Goal: Information Seeking & Learning: Learn about a topic

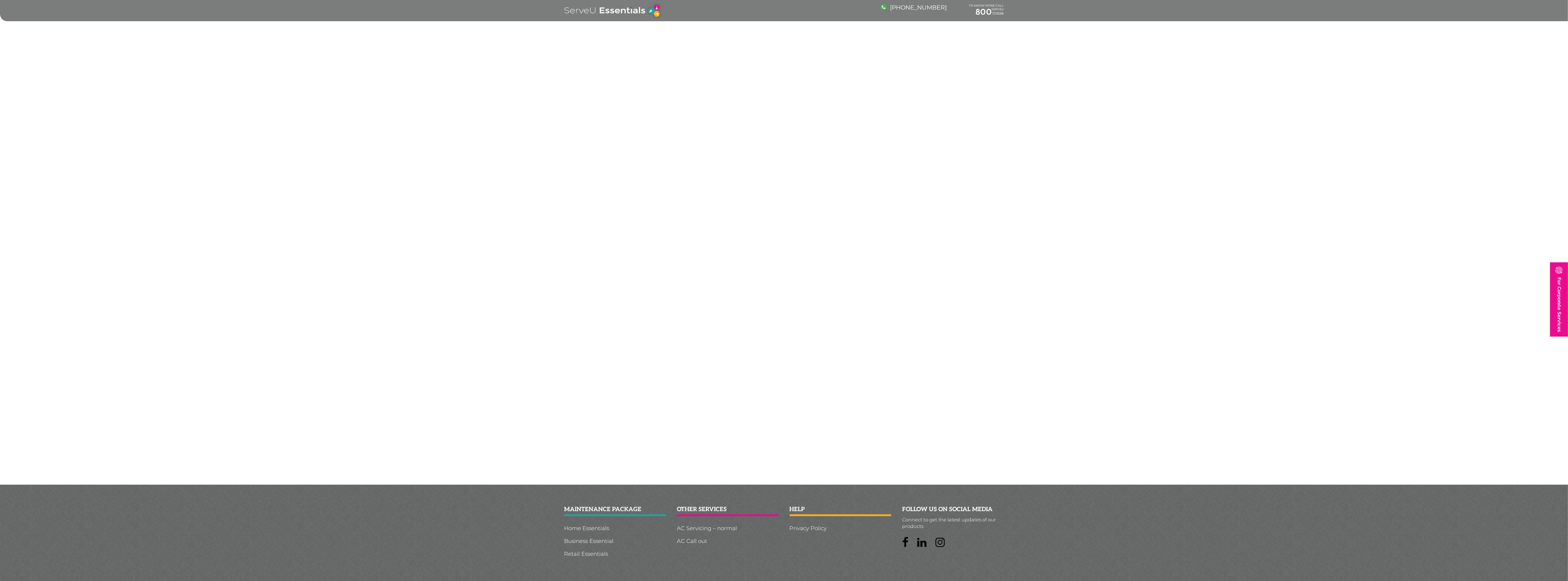
scroll to position [1615, 0]
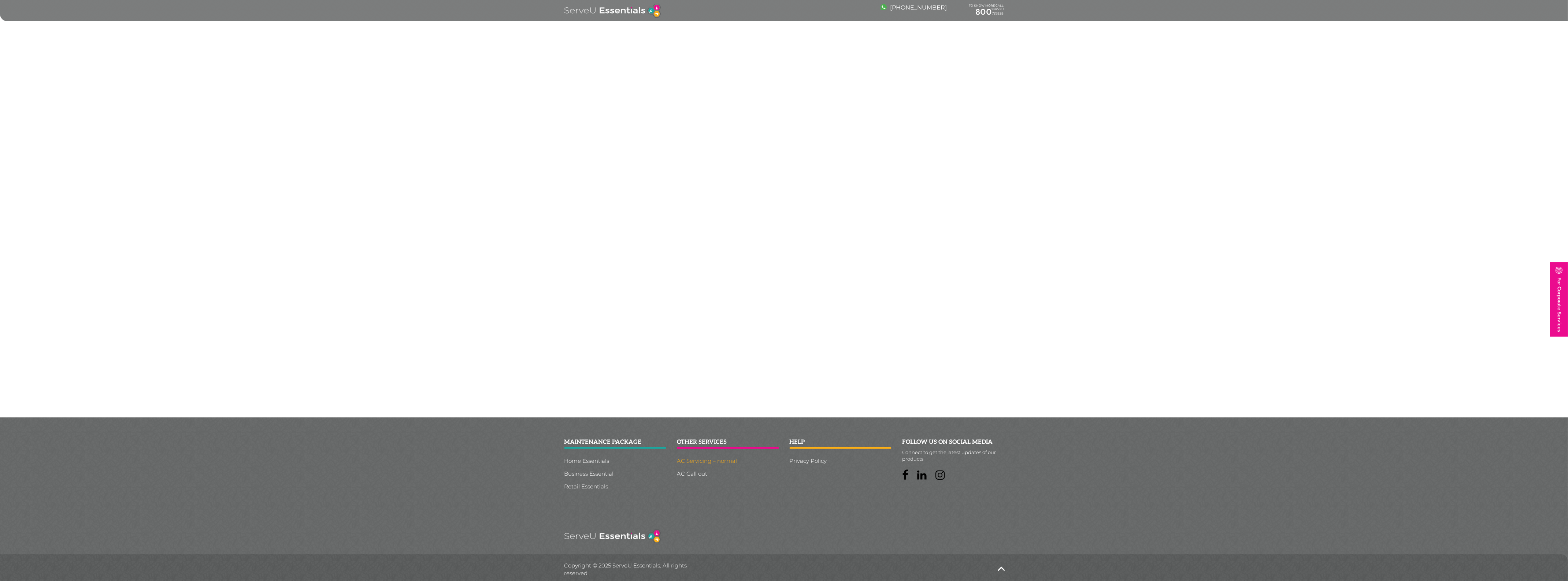
click at [706, 458] on link "AC Servicing – normal" at bounding box center [727, 461] width 102 height 5
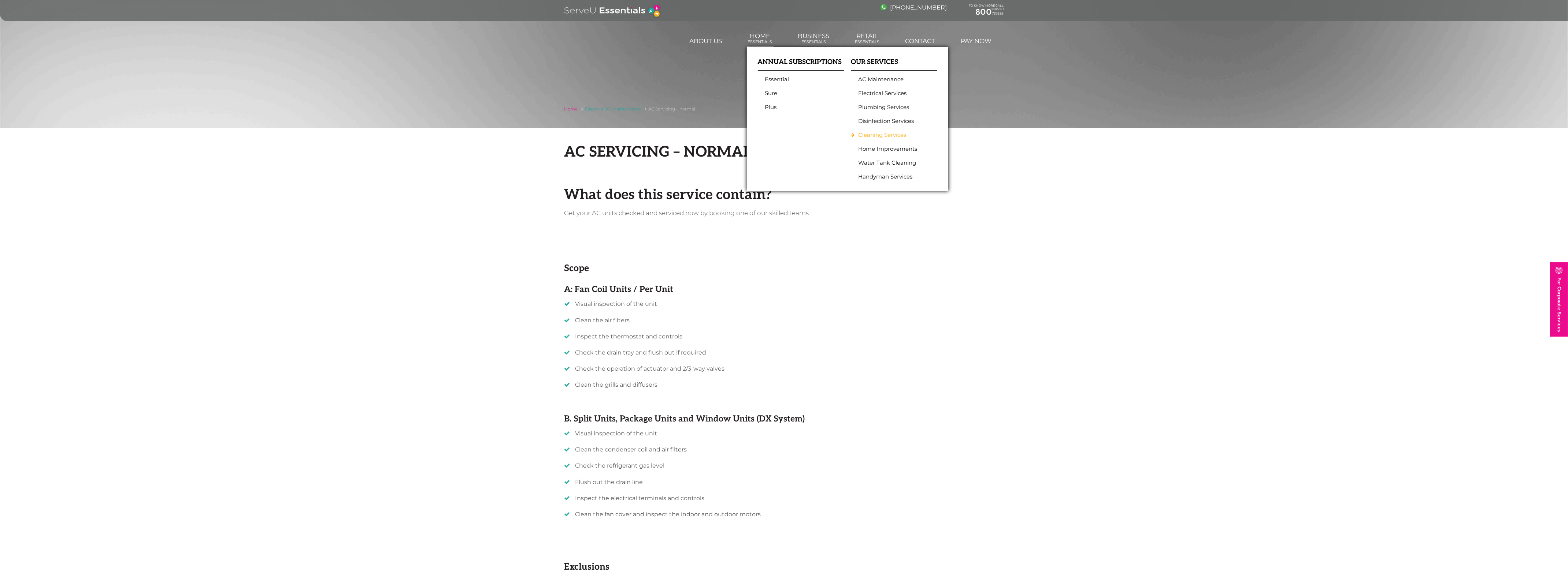
click at [886, 134] on link "Cleaning Services" at bounding box center [892, 135] width 68 height 7
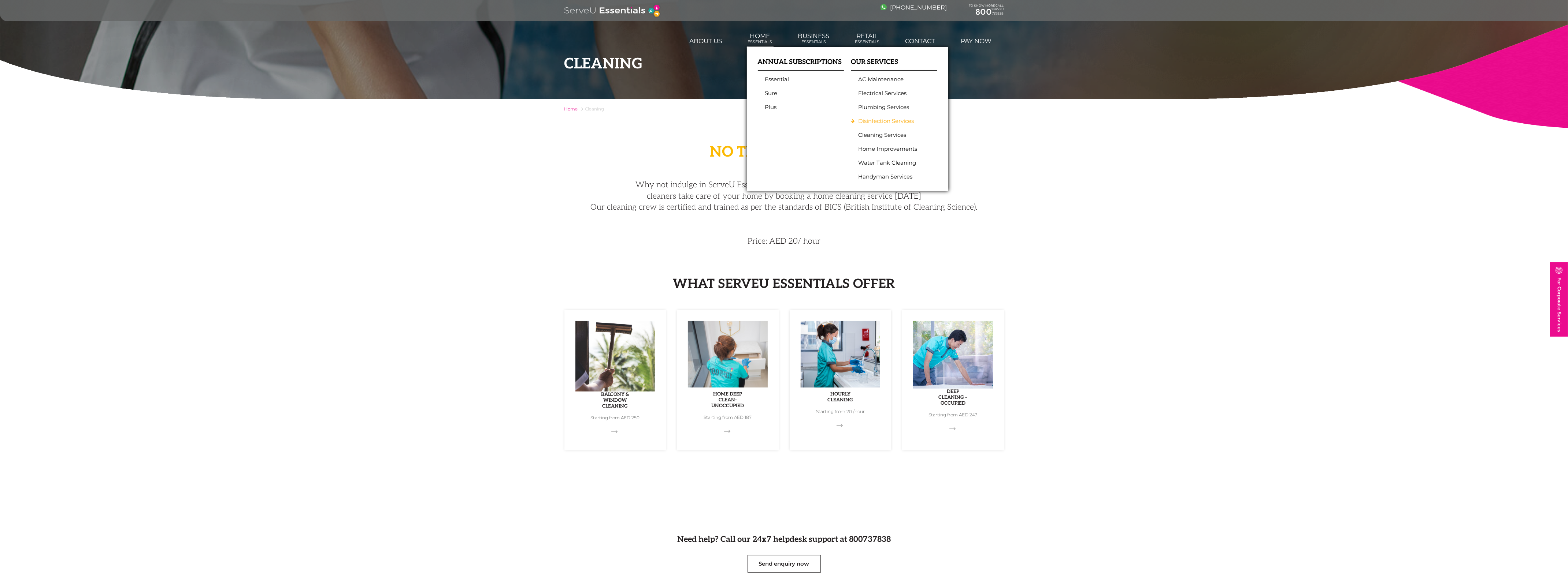
click at [880, 119] on link "Disinfection Services" at bounding box center [892, 121] width 68 height 7
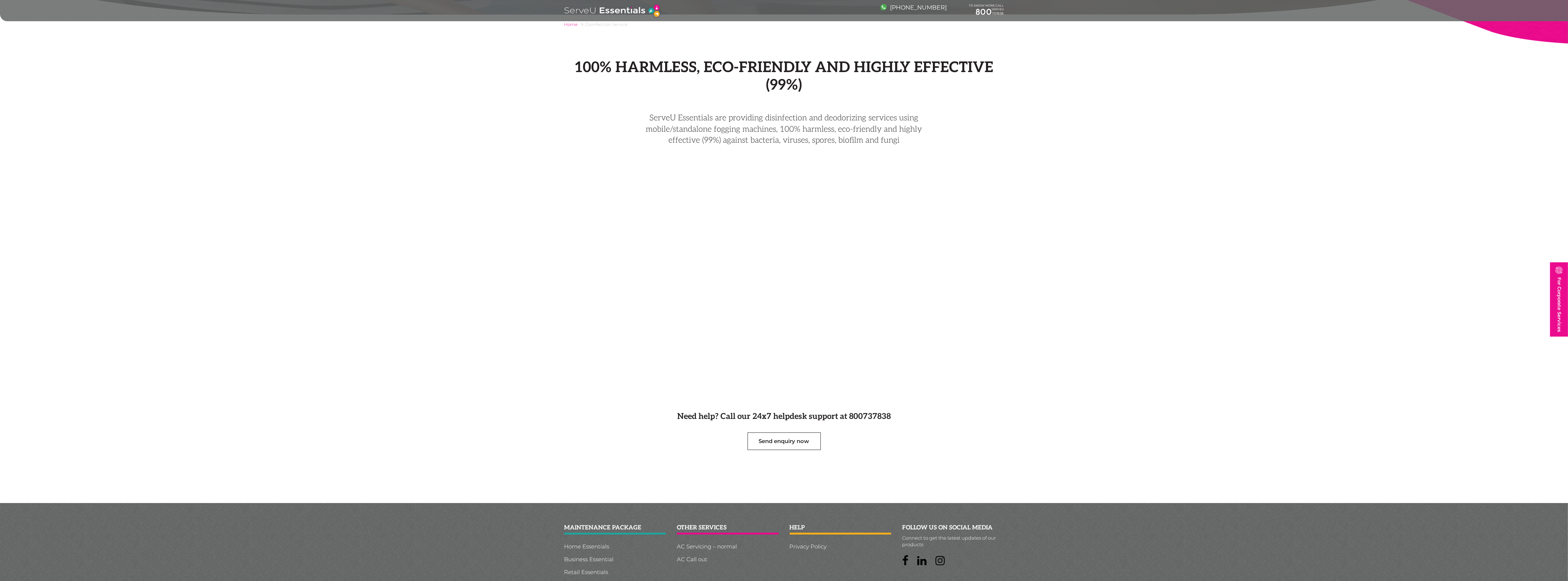
scroll to position [173, 0]
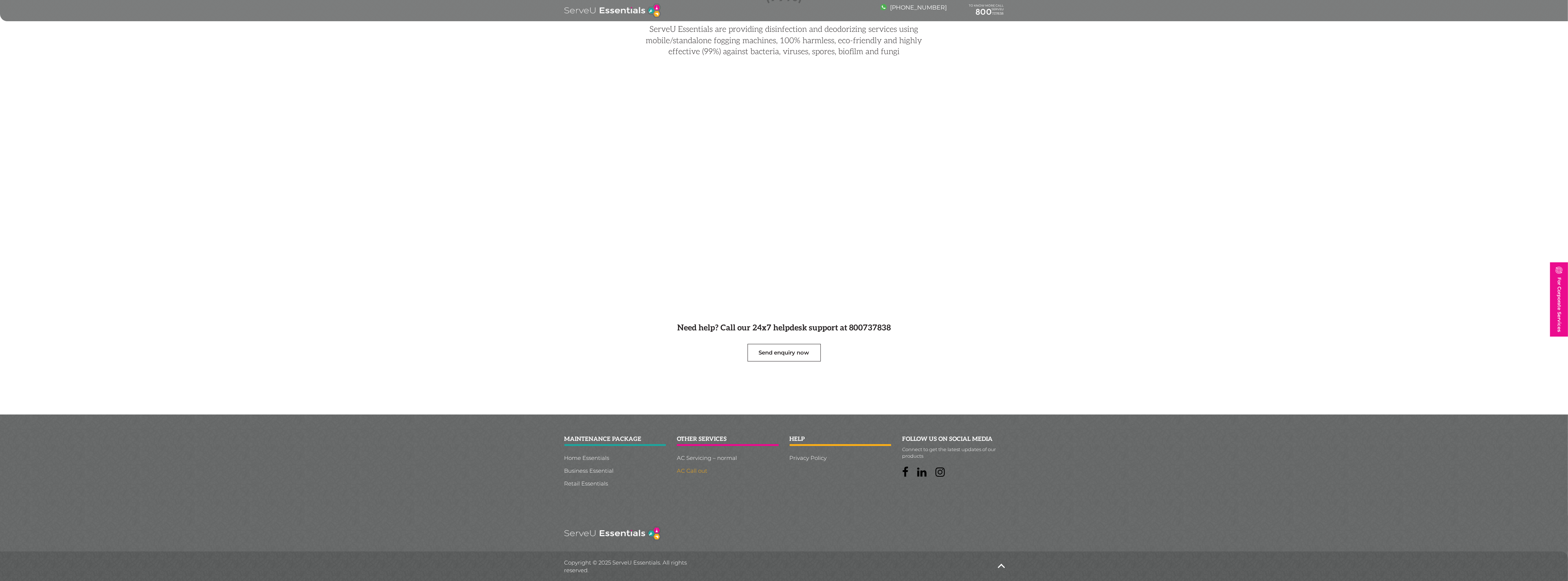
click at [697, 469] on link "AC Call out" at bounding box center [727, 470] width 102 height 5
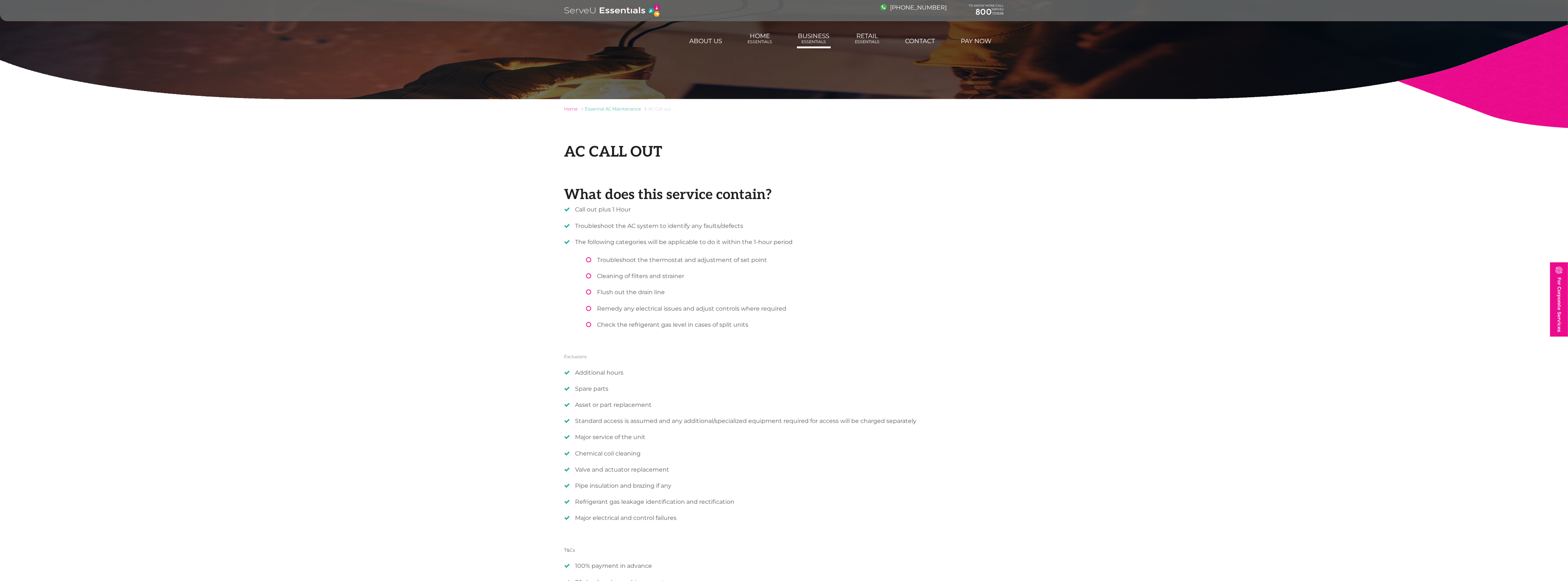
click at [817, 32] on link "Business Essentials" at bounding box center [814, 38] width 34 height 20
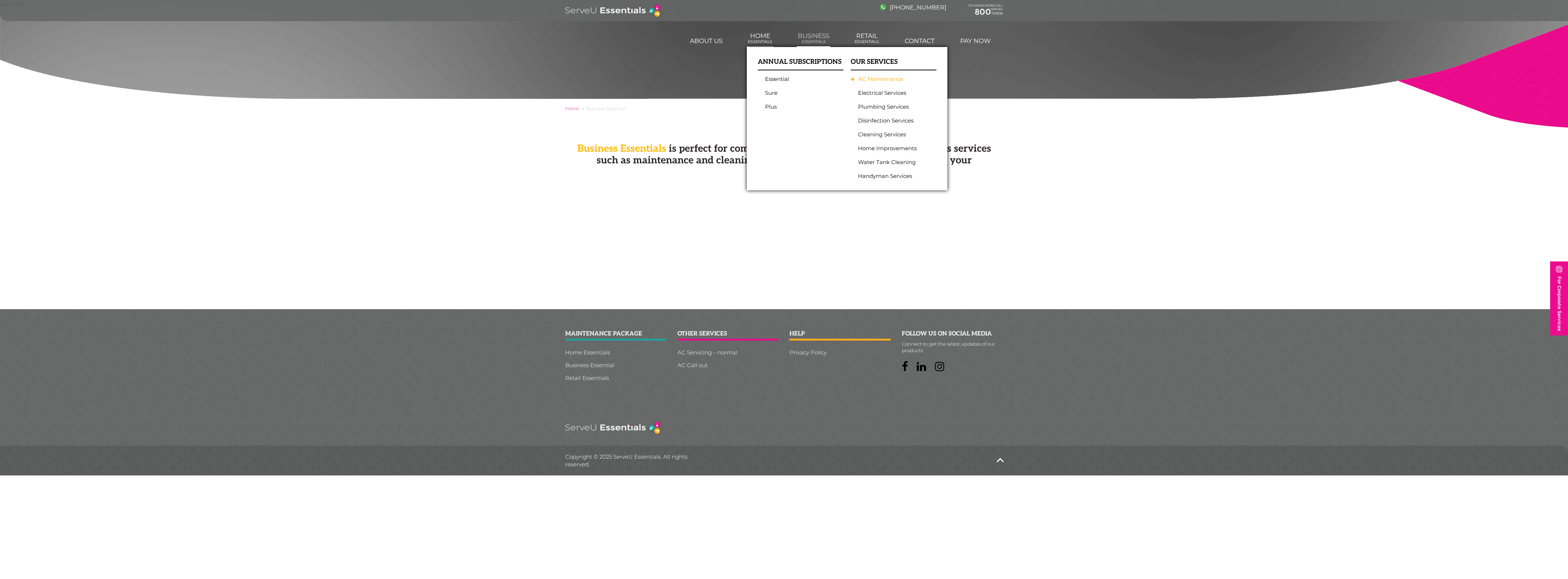
click at [881, 78] on link "AC Maintenance" at bounding box center [892, 79] width 68 height 7
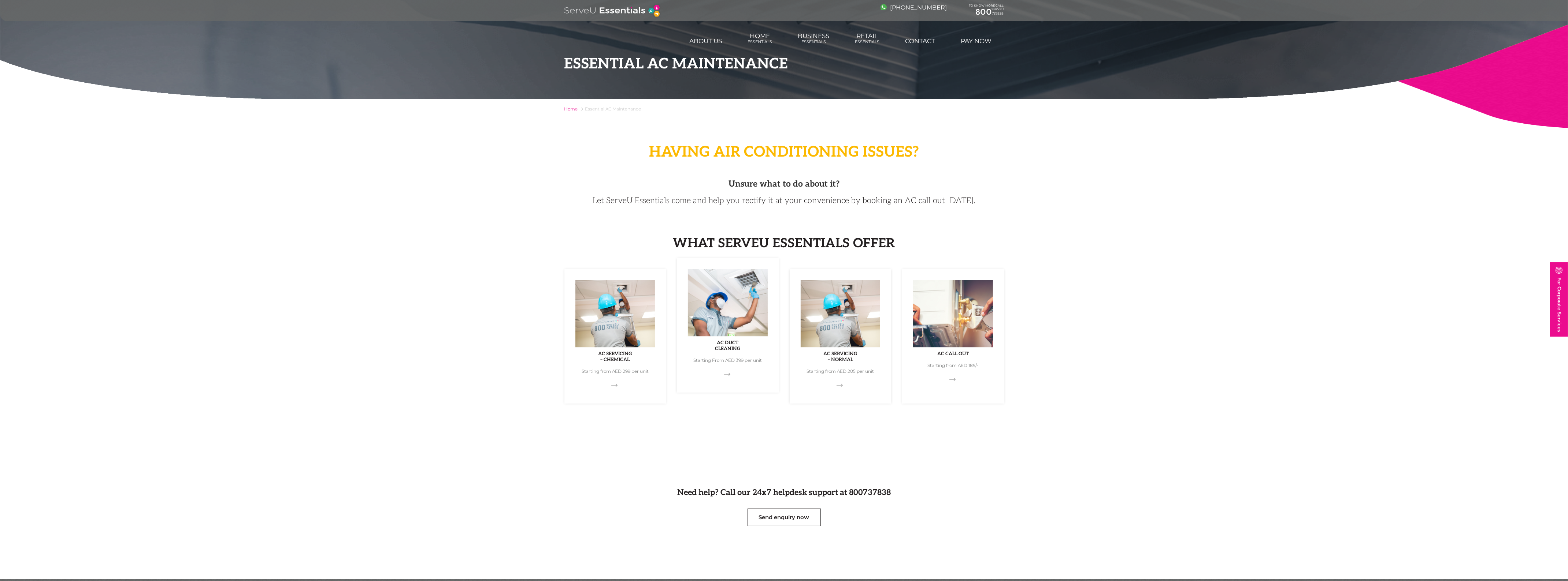
click at [729, 324] on img at bounding box center [727, 305] width 80 height 71
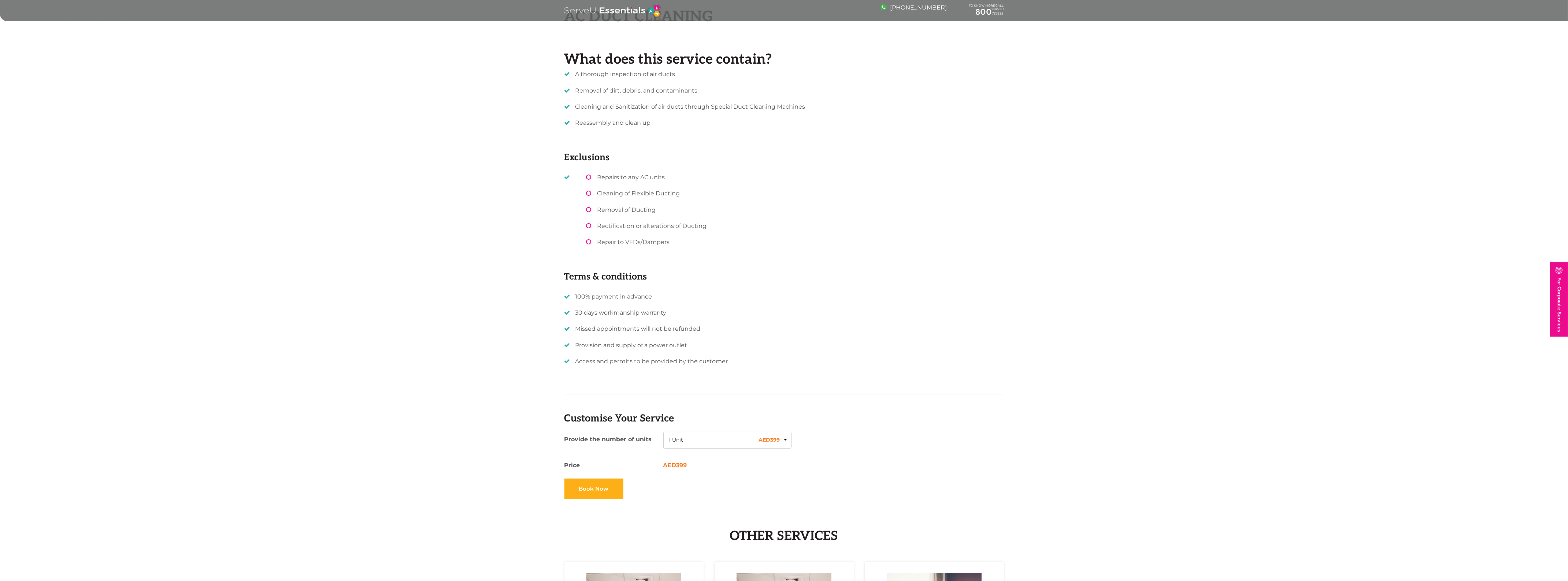
scroll to position [92, 0]
